Goal: Information Seeking & Learning: Find specific fact

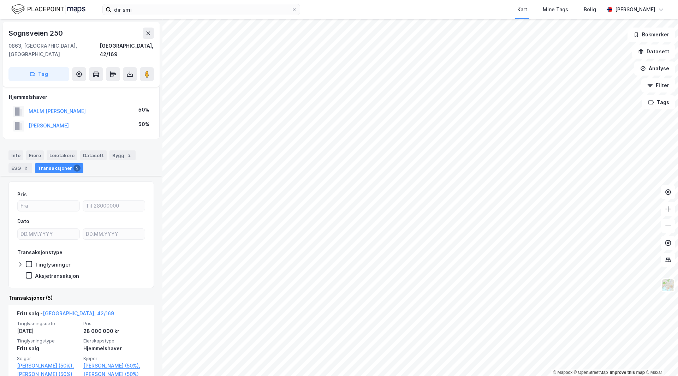
scroll to position [71, 0]
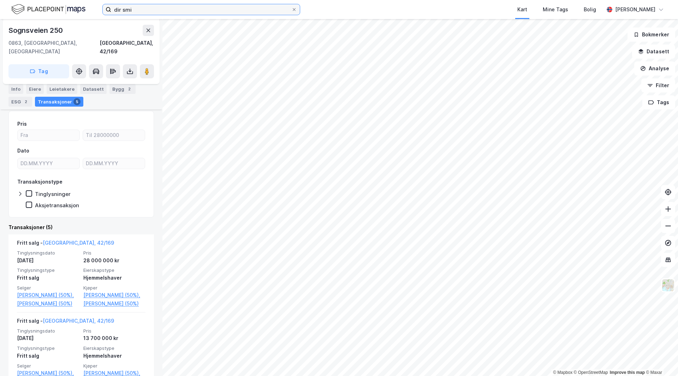
click at [138, 7] on input "dir smi" at bounding box center [201, 9] width 180 height 11
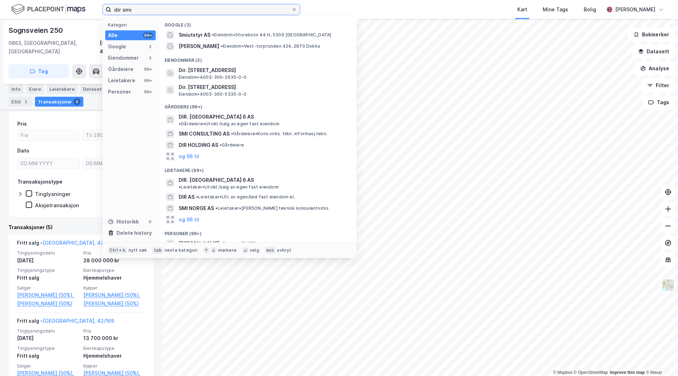
click at [138, 7] on input "dir smi" at bounding box center [201, 9] width 180 height 11
type input "s"
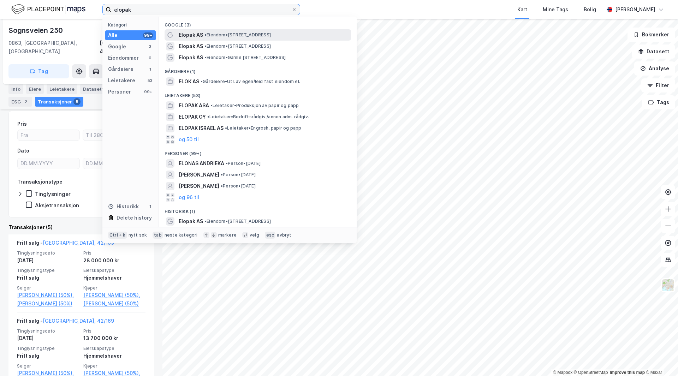
type input "elopak"
click at [230, 39] on div "Elopak AS • Eiendom • [STREET_ADDRESS]" at bounding box center [264, 35] width 171 height 8
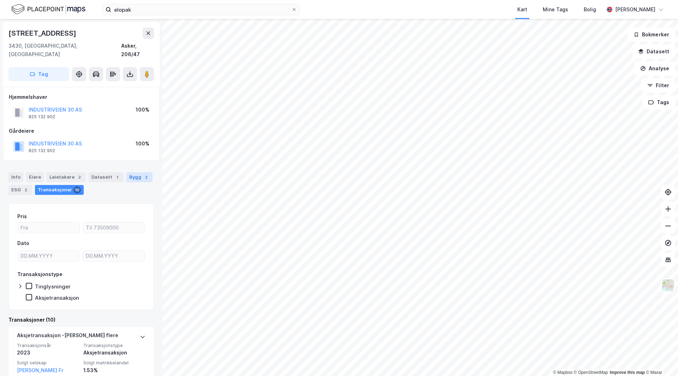
click at [145, 172] on div "Bygg 2" at bounding box center [139, 177] width 26 height 10
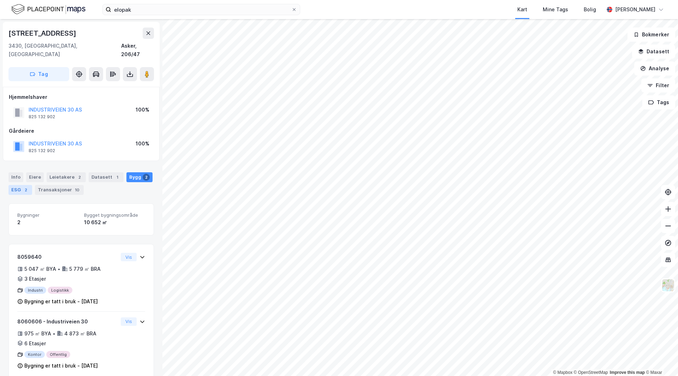
click at [18, 185] on div "ESG 2" at bounding box center [20, 190] width 24 height 10
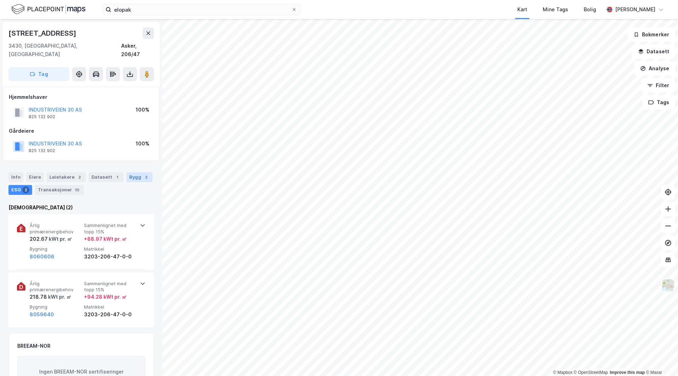
click at [138, 172] on div "Bygg 2" at bounding box center [139, 177] width 26 height 10
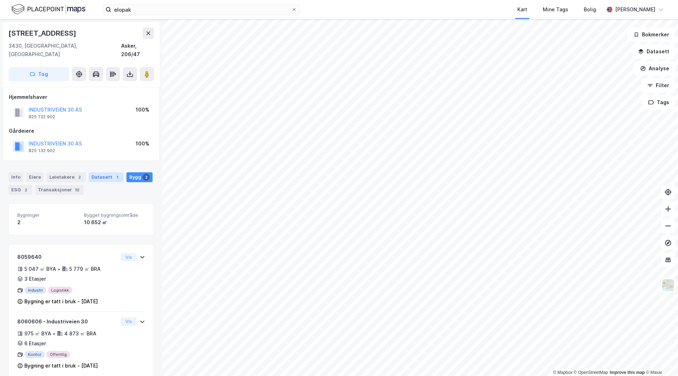
click at [106, 172] on div "Datasett 1" at bounding box center [106, 177] width 35 height 10
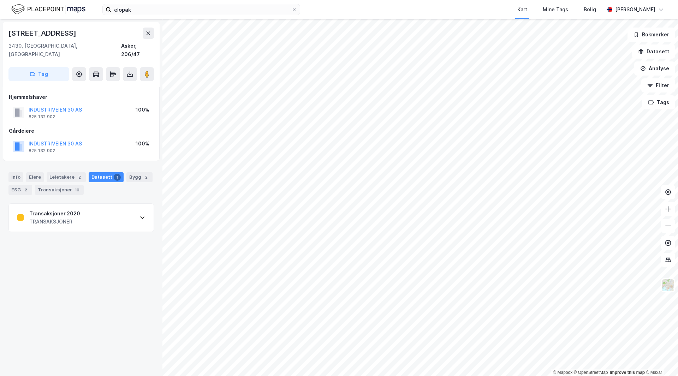
click at [97, 211] on div "Transaksjoner 2020 TRANSAKSJONER" at bounding box center [81, 218] width 145 height 28
click at [113, 214] on div "Transaksjoner 2020 TRANSAKSJONER" at bounding box center [81, 218] width 145 height 28
click at [20, 172] on div "Info" at bounding box center [15, 177] width 15 height 10
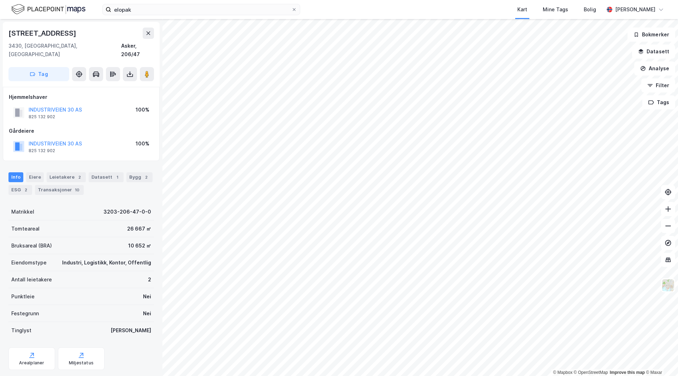
drag, startPoint x: 99, startPoint y: 219, endPoint x: 86, endPoint y: 222, distance: 13.4
click at [86, 222] on div "Tomteareal 26 667 ㎡" at bounding box center [80, 228] width 145 height 17
click at [102, 172] on div "Datasett 1" at bounding box center [106, 177] width 35 height 10
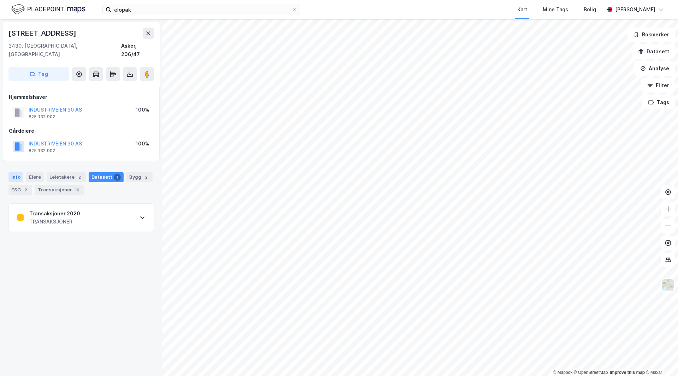
click at [14, 172] on div "Info" at bounding box center [15, 177] width 15 height 10
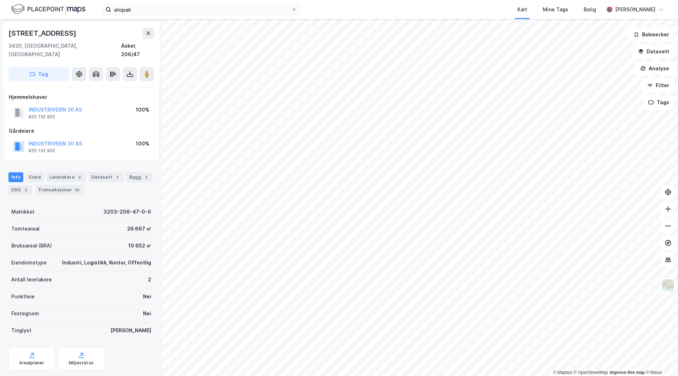
click at [71, 36] on div "[STREET_ADDRESS]" at bounding box center [80, 33] width 145 height 11
click at [0, 0] on button "INDUSTRIVEIEN 30 AS" at bounding box center [0, 0] width 0 height 0
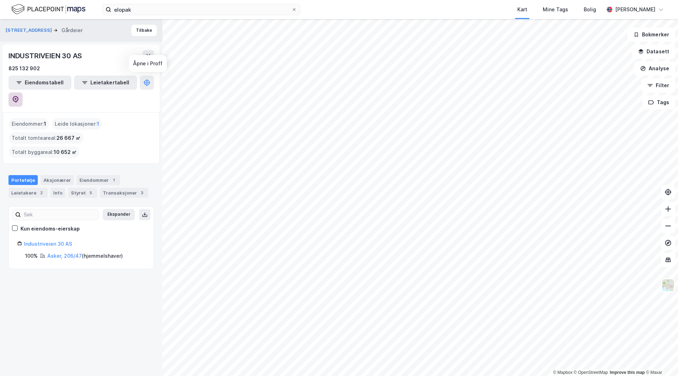
click at [19, 96] on icon at bounding box center [15, 99] width 7 height 7
